Goal: Task Accomplishment & Management: Manage account settings

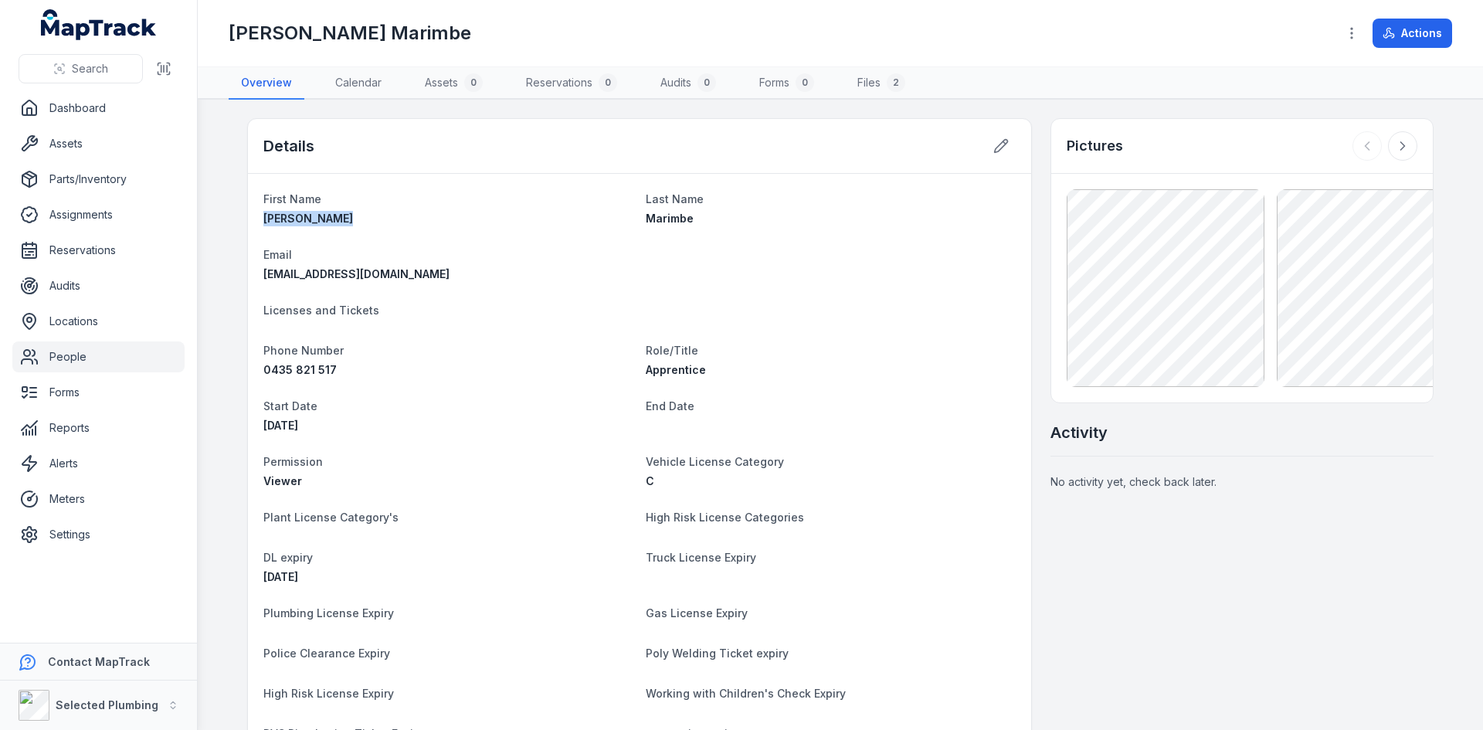
drag, startPoint x: 257, startPoint y: 216, endPoint x: 343, endPoint y: 222, distance: 85.9
click at [343, 222] on div "[PERSON_NAME]" at bounding box center [448, 218] width 370 height 15
copy span "[PERSON_NAME]"
drag, startPoint x: 641, startPoint y: 221, endPoint x: 707, endPoint y: 222, distance: 65.7
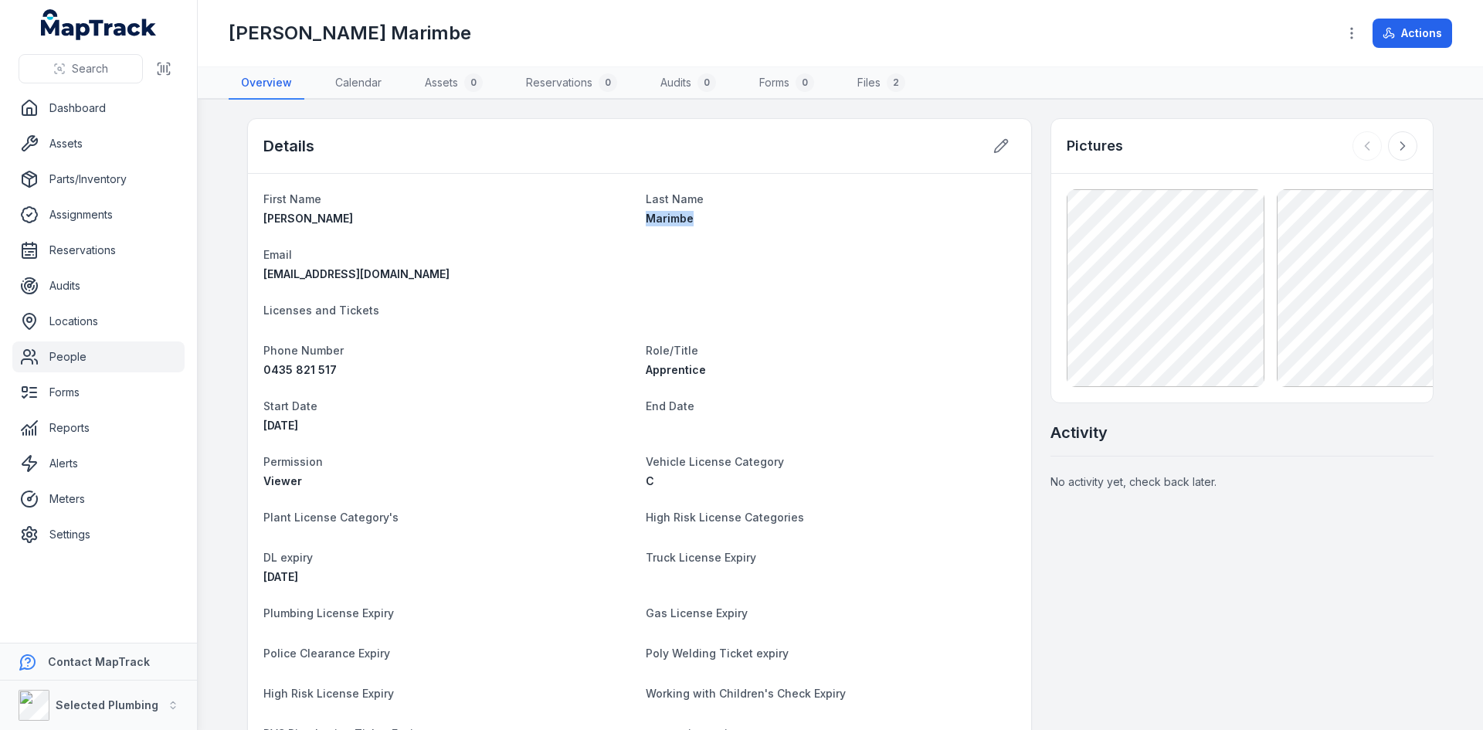
click at [707, 222] on div "Marimbe" at bounding box center [831, 218] width 370 height 15
copy span "Marimbe"
drag, startPoint x: 59, startPoint y: 358, endPoint x: 88, endPoint y: 277, distance: 87.0
click at [59, 358] on link "People" at bounding box center [98, 356] width 172 height 31
click at [52, 352] on link "People" at bounding box center [98, 356] width 172 height 31
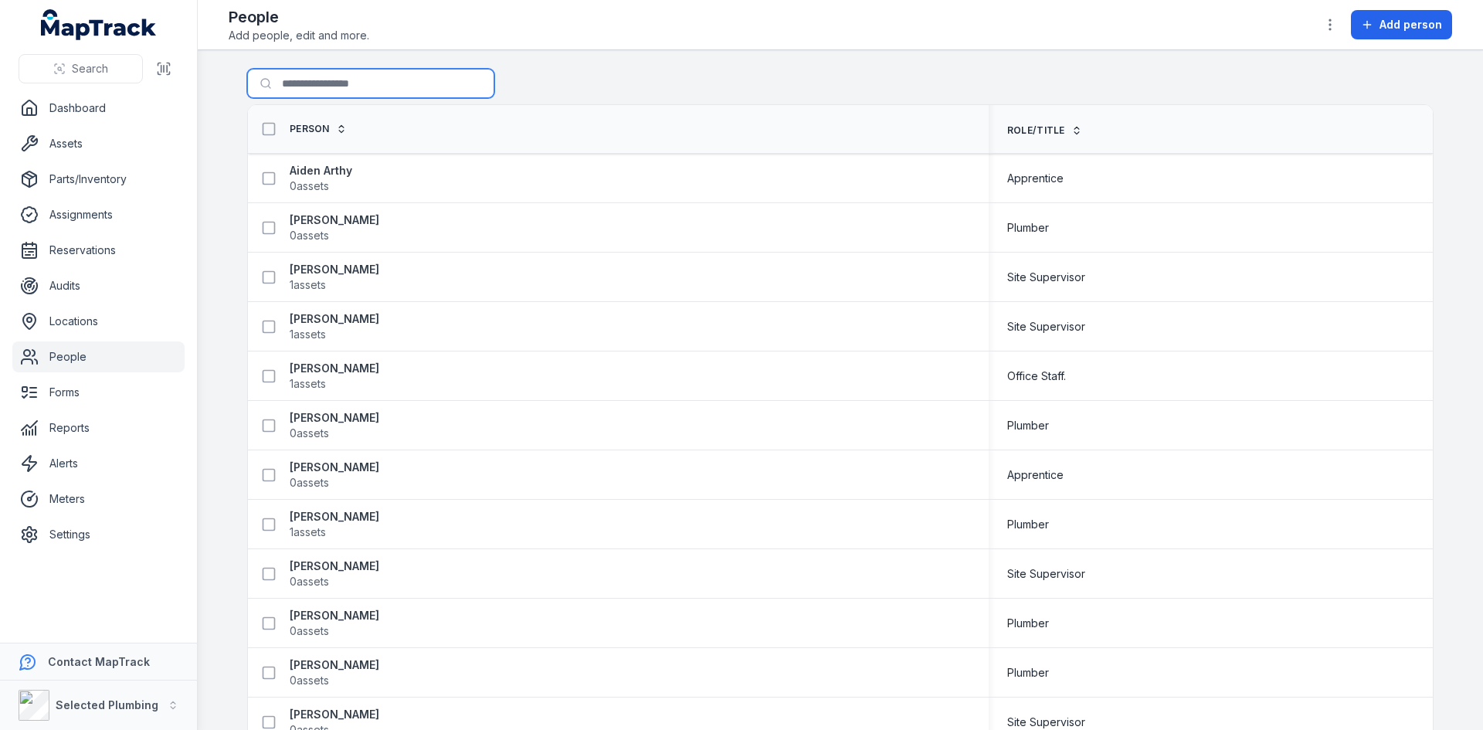
click at [347, 73] on input "Search for people" at bounding box center [370, 83] width 247 height 29
type input "******"
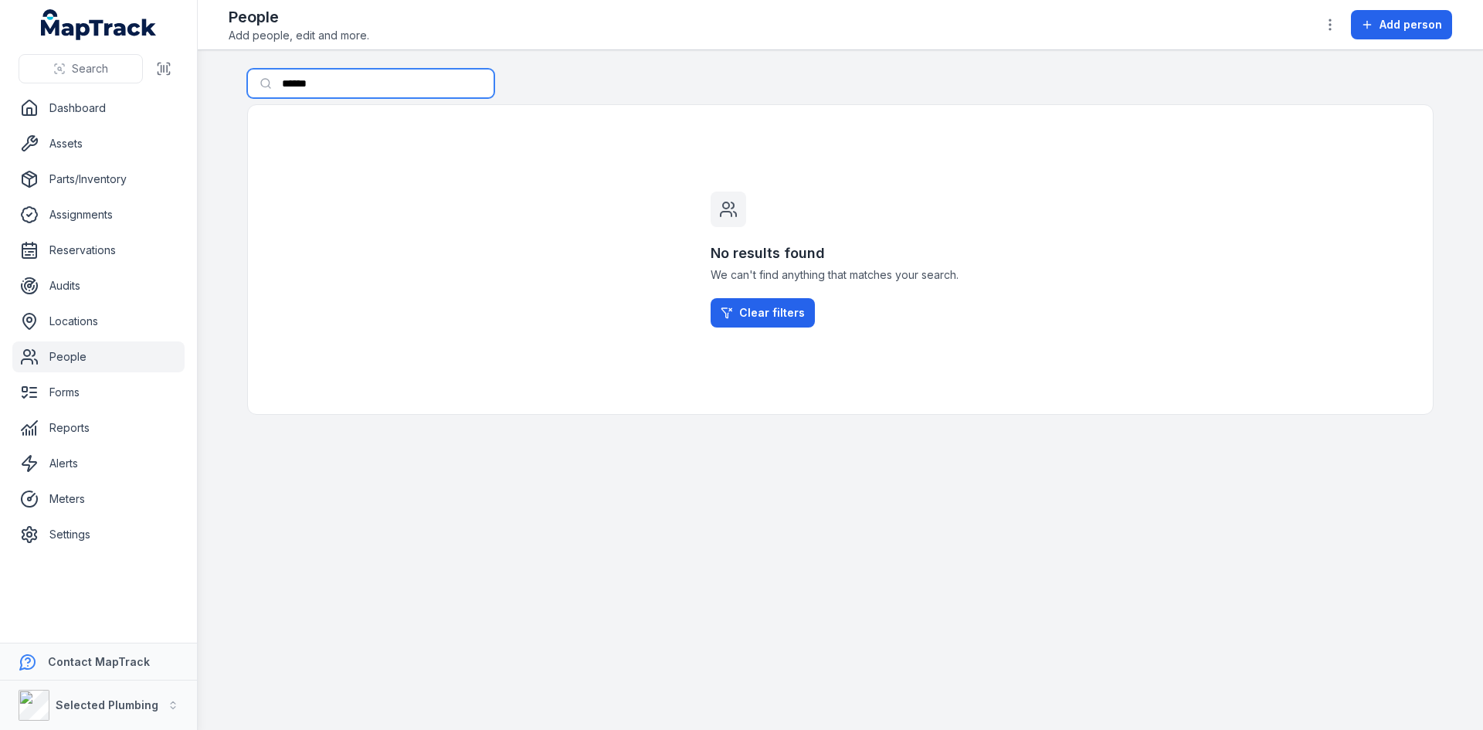
drag, startPoint x: 384, startPoint y: 83, endPoint x: 0, endPoint y: 100, distance: 384.3
click at [15, 90] on div "Search Dashboard Assets Parts/Inventory Assignments Reservations Audits Locatio…" at bounding box center [741, 365] width 1483 height 730
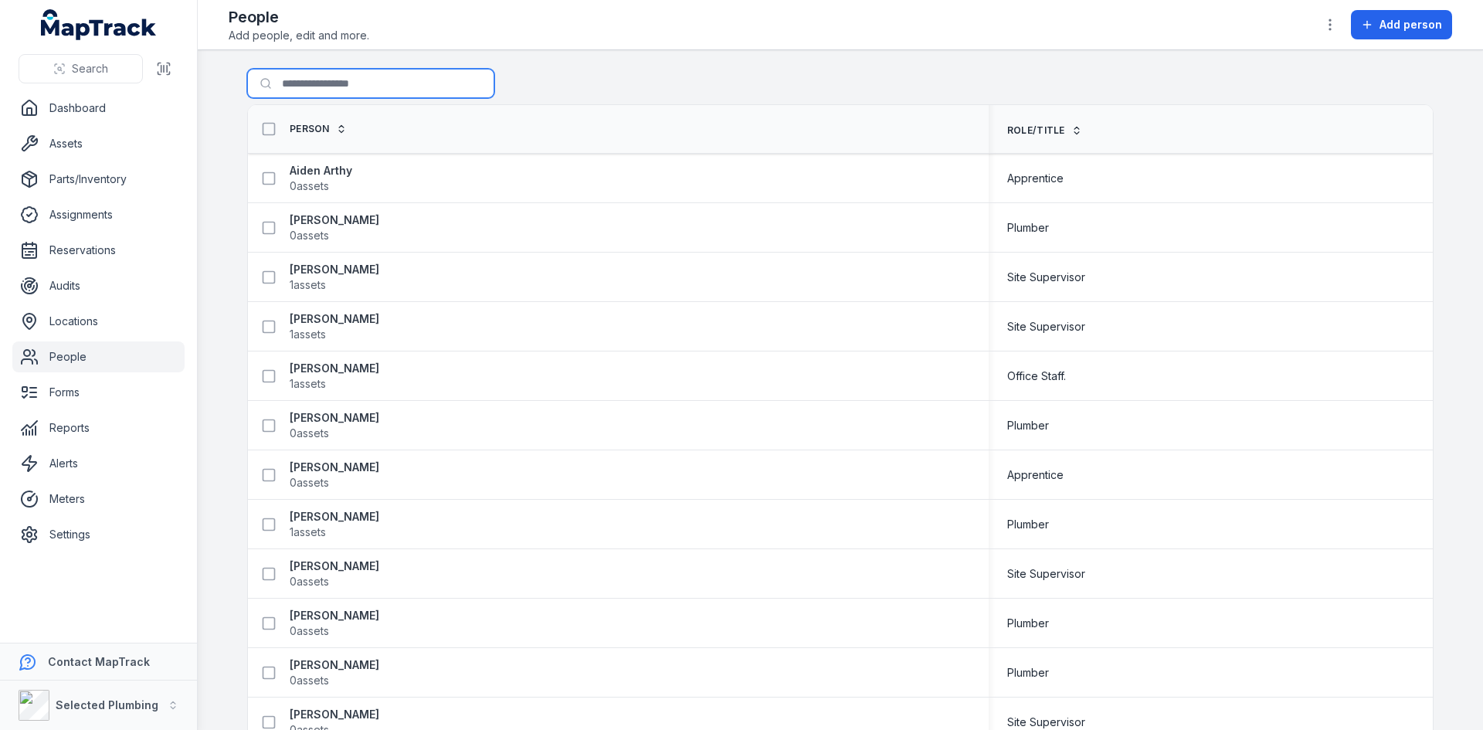
click at [390, 82] on input "Search for people" at bounding box center [370, 83] width 247 height 29
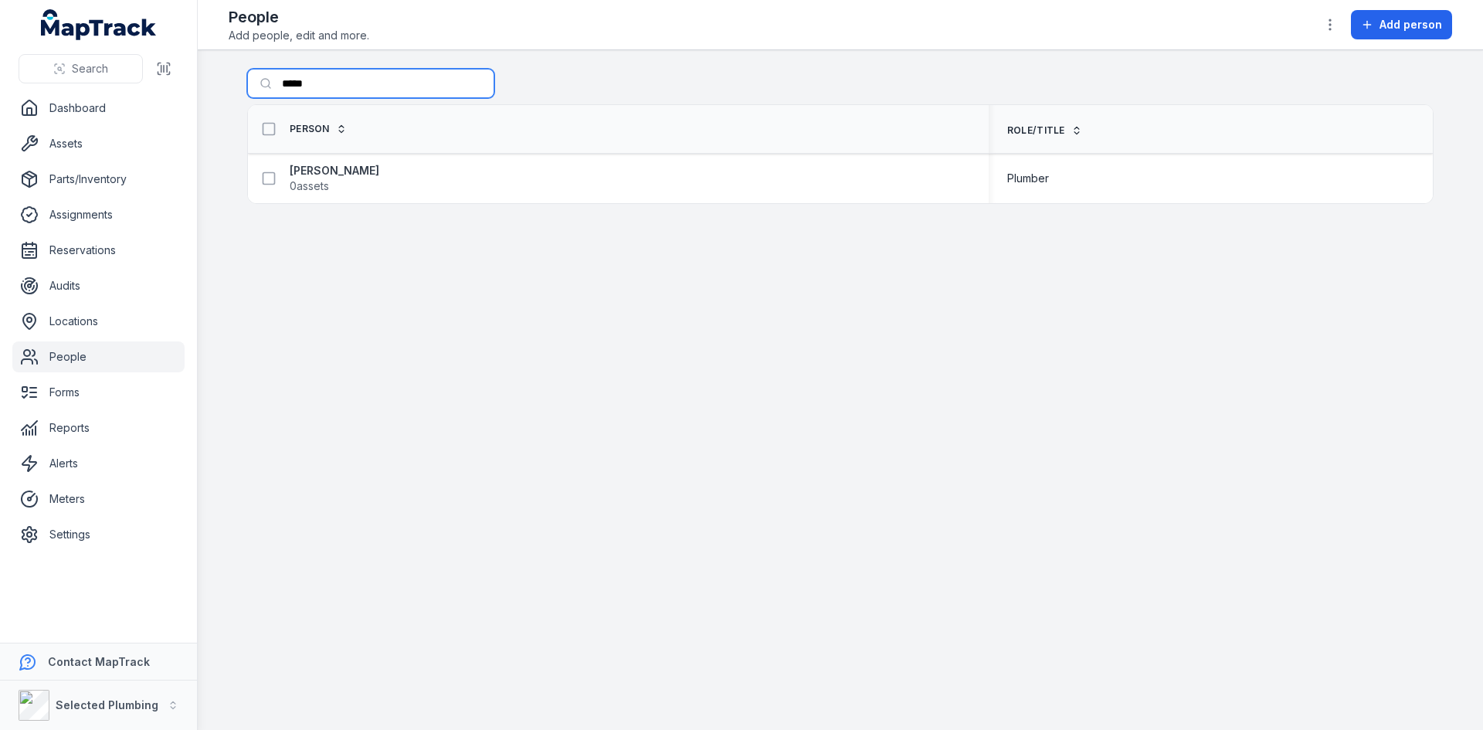
type input "*****"
click at [274, 175] on rect at bounding box center [269, 178] width 12 height 12
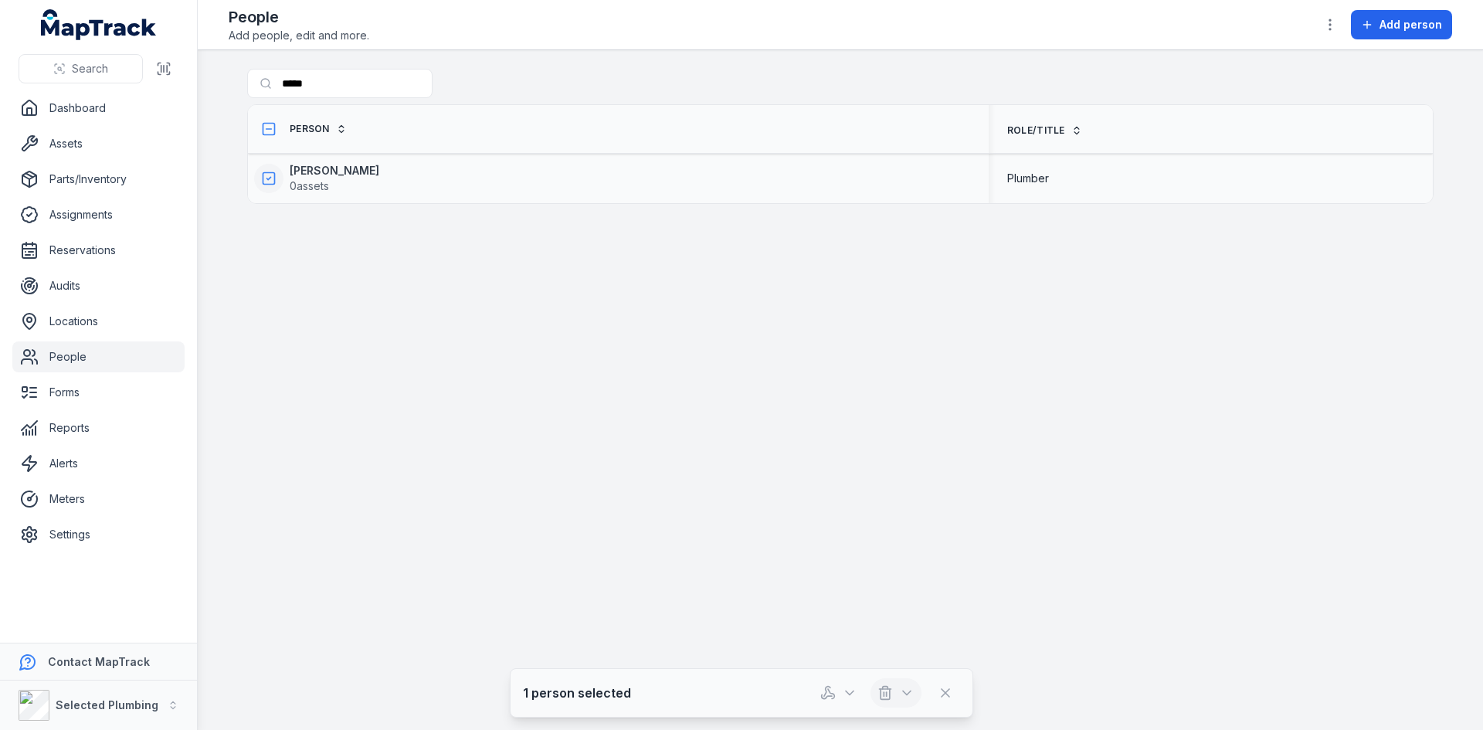
click at [914, 689] on icon "button" at bounding box center [906, 692] width 15 height 15
click at [885, 655] on div "Archive" at bounding box center [896, 652] width 173 height 28
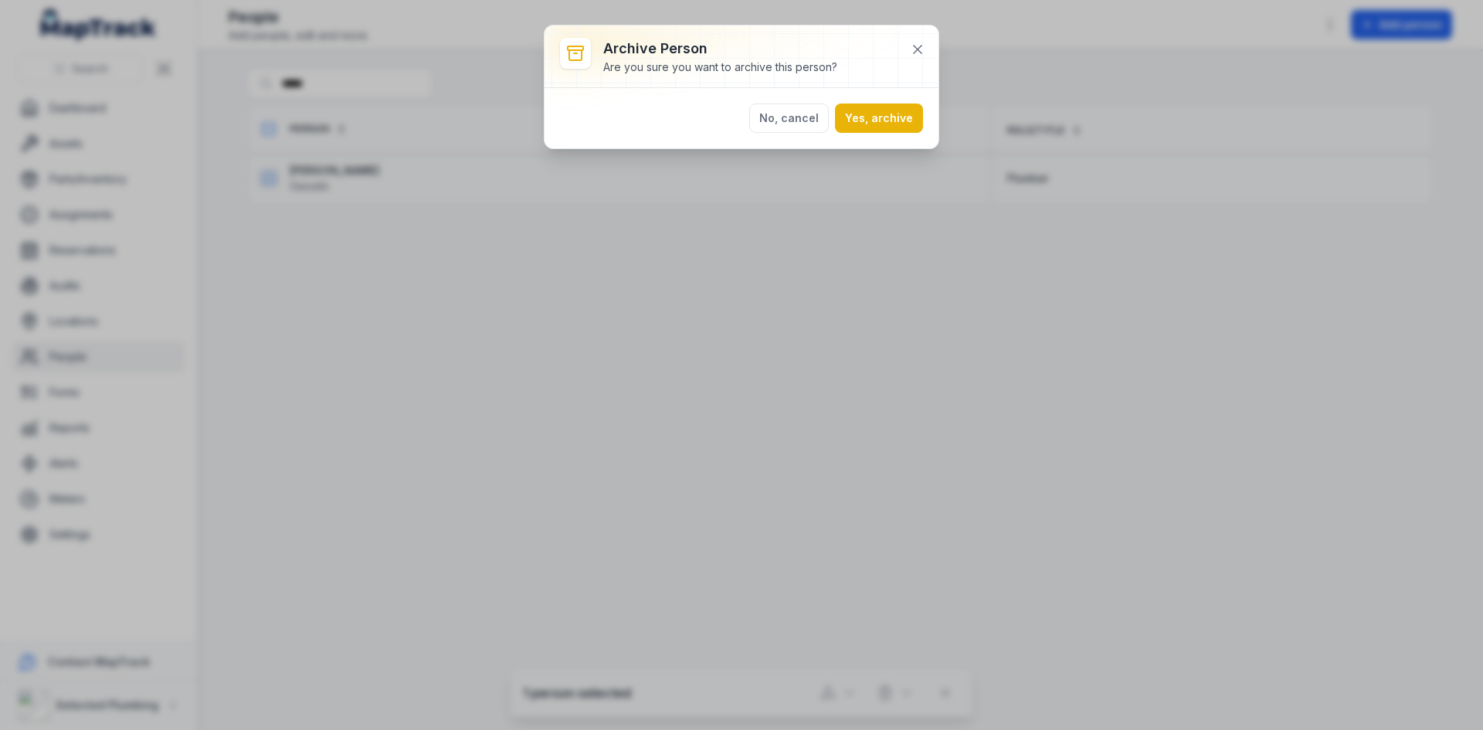
click at [906, 102] on div "No, cancel Yes, archive" at bounding box center [742, 118] width 394 height 60
click at [881, 117] on button "Yes, archive" at bounding box center [879, 118] width 88 height 29
